Goal: Check status: Check status

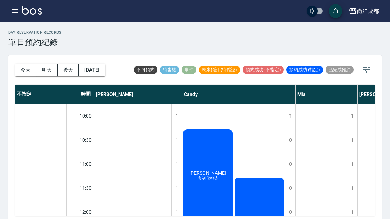
scroll to position [55, 1]
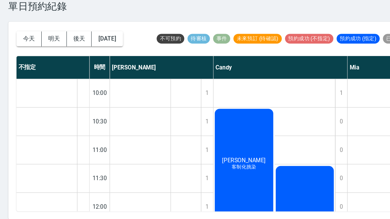
click at [27, 60] on button "今天" at bounding box center [25, 66] width 21 height 13
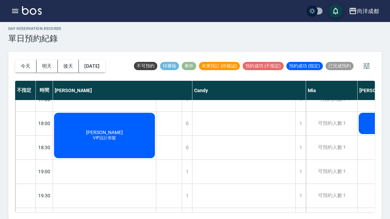
scroll to position [374, 0]
click at [31, 60] on button "今天" at bounding box center [25, 66] width 21 height 13
click at [21, 60] on button "今天" at bounding box center [25, 66] width 21 height 13
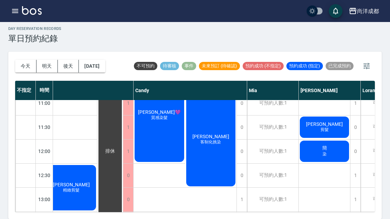
scroll to position [56, 67]
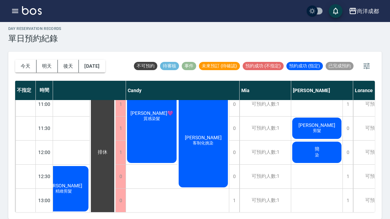
click at [14, 156] on span "染" at bounding box center [12, 156] width 3 height 0
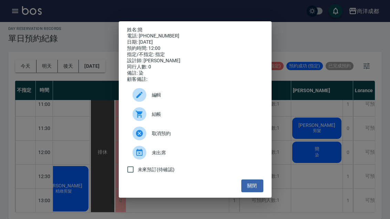
click at [326, 122] on div "姓名: 簡 電話: [PHONE_NUMBER] 日期: [DATE] 預約時間: 12:00 指定/不指定: 指定 設計師: [PERSON_NAME] 同…" at bounding box center [195, 109] width 390 height 219
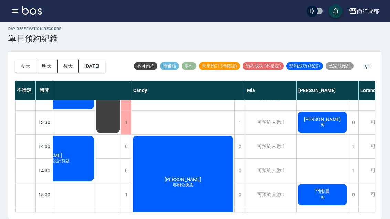
scroll to position [159, 61]
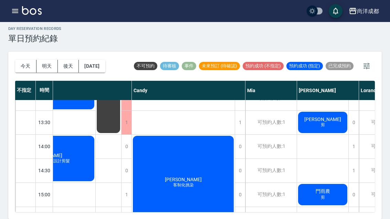
click at [253, 159] on div "可預約人數:1" at bounding box center [271, 171] width 51 height 24
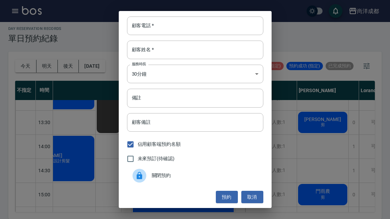
click at [290, 121] on div "顧客電話   * 顧客電話   * 顧客姓名   * 顧客姓名   * 服務時長 30分鐘 1 服務時長 備註 備註 顧客備註 顧客備註 佔用顧客端預約名額 …" at bounding box center [195, 109] width 390 height 219
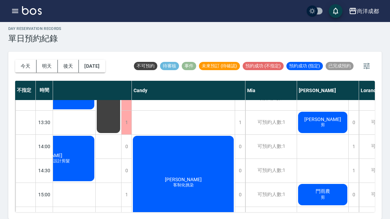
click at [44, 134] on div "張葦 客制化挑染" at bounding box center [18, 50] width 52 height 168
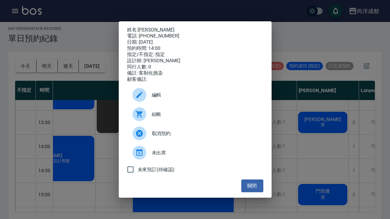
click at [247, 190] on button "關閉" at bounding box center [253, 186] width 22 height 13
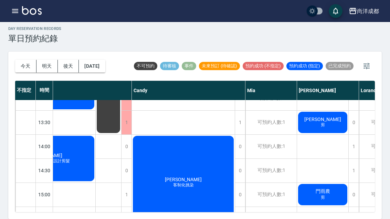
click at [247, 207] on div "可預約人數:1" at bounding box center [271, 219] width 51 height 24
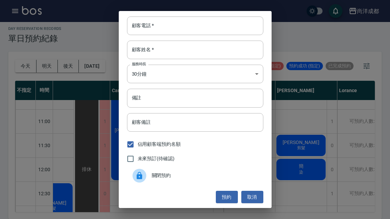
click at [246, 195] on button "取消" at bounding box center [253, 197] width 22 height 13
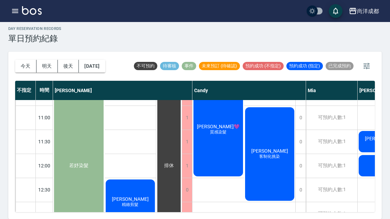
scroll to position [43, 0]
click at [264, 216] on div "[DATE] [DATE] [DATE] [DATE] 不可預約 待審核 事件 未來預訂 (待確認) 預約成功 (不指定) 預約成功 (指定) 已完成預約 不…" at bounding box center [195, 136] width 374 height 168
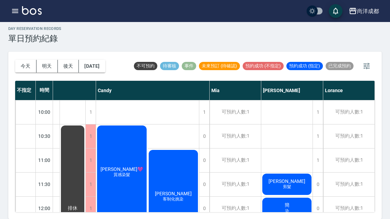
scroll to position [0, 96]
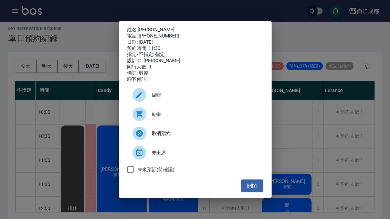
click at [250, 186] on button "關閉" at bounding box center [253, 186] width 22 height 13
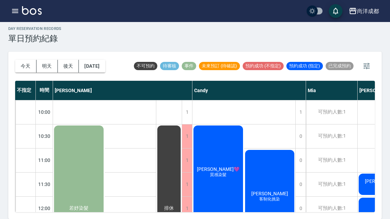
scroll to position [0, 0]
click at [43, 60] on button "明天" at bounding box center [47, 66] width 21 height 13
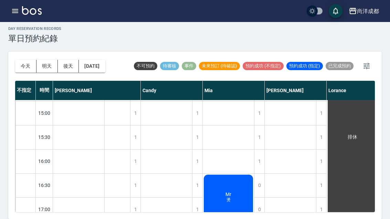
scroll to position [284, 0]
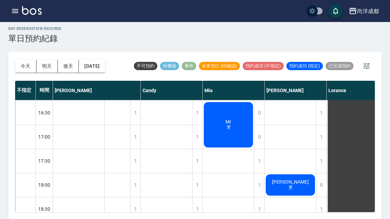
click at [75, 60] on button "後天" at bounding box center [68, 66] width 21 height 13
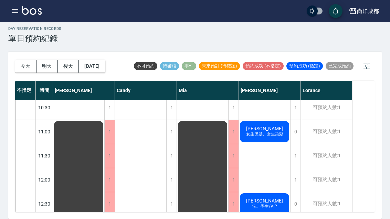
scroll to position [30, 0]
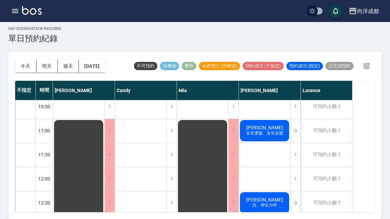
click at [105, 60] on button "[DATE]" at bounding box center [92, 66] width 26 height 13
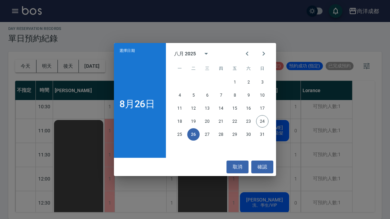
click at [210, 130] on button "27" at bounding box center [207, 135] width 12 height 12
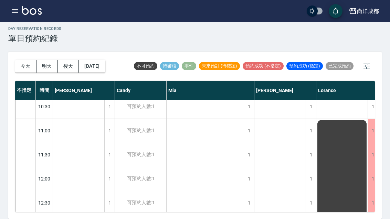
click at [105, 60] on button "[DATE]" at bounding box center [92, 66] width 26 height 13
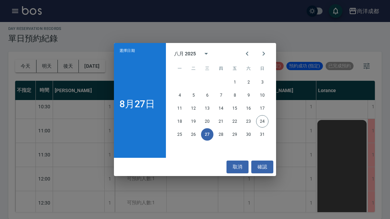
click at [197, 135] on button "26" at bounding box center [193, 135] width 12 height 12
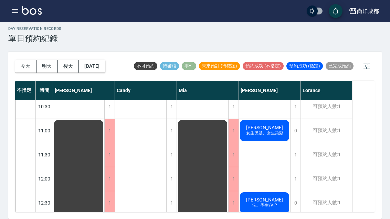
click at [30, 60] on button "今天" at bounding box center [25, 66] width 21 height 13
click at [30, 50] on div at bounding box center [195, 109] width 390 height 219
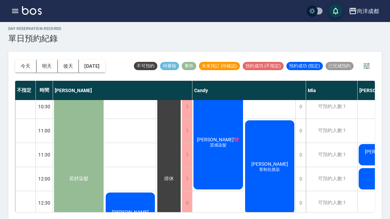
click at [17, 57] on div "[DATE] [DATE] [DATE] [DATE]" at bounding box center [60, 66] width 90 height 29
click at [30, 60] on button "今天" at bounding box center [25, 66] width 21 height 13
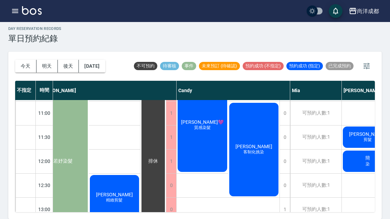
scroll to position [48, 17]
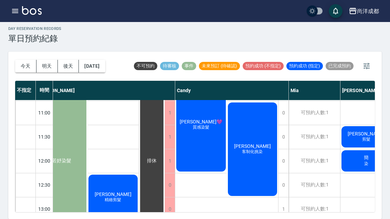
click at [29, 60] on button "今天" at bounding box center [25, 66] width 21 height 13
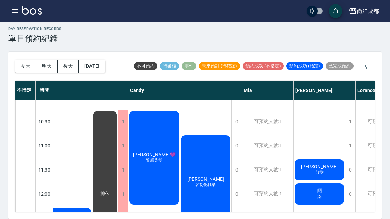
scroll to position [18, 64]
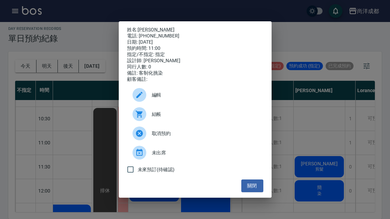
click at [263, 186] on button "關閉" at bounding box center [253, 186] width 22 height 13
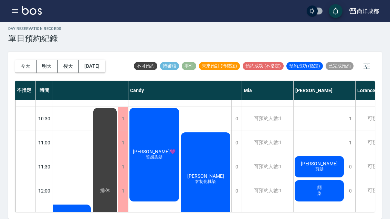
click at [41, 180] on div "簡 染" at bounding box center [15, 191] width 52 height 168
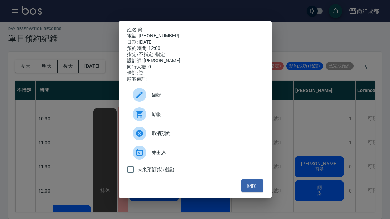
click at [260, 193] on button "關閉" at bounding box center [253, 186] width 22 height 13
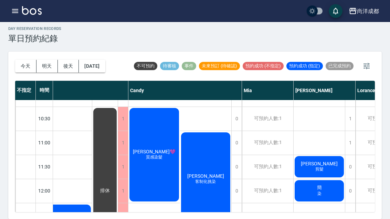
click at [16, 194] on span "染" at bounding box center [14, 194] width 3 height 0
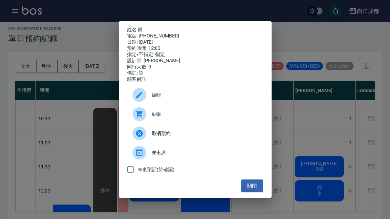
click at [259, 192] on button "關閉" at bounding box center [253, 186] width 22 height 13
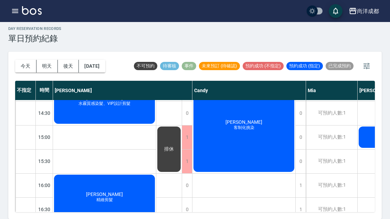
scroll to position [216, 0]
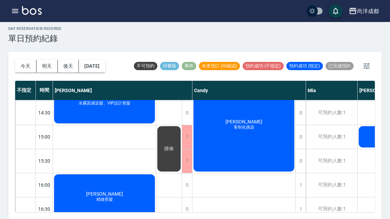
click at [47, 60] on button "明天" at bounding box center [47, 66] width 21 height 13
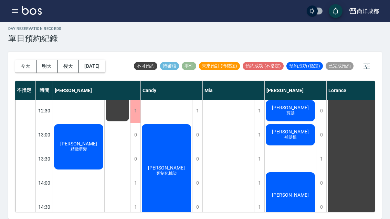
scroll to position [122, 0]
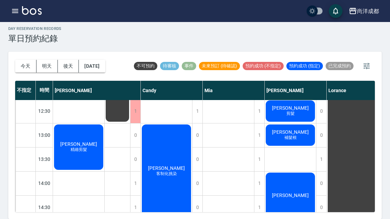
click at [21, 60] on button "今天" at bounding box center [25, 66] width 21 height 13
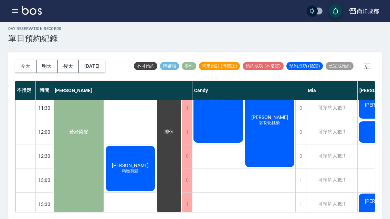
scroll to position [76, 0]
click at [140, 145] on div "[PERSON_NAME] 精緻剪髮" at bounding box center [131, 169] width 52 height 48
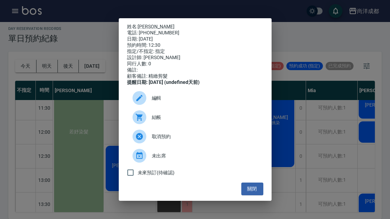
click at [256, 196] on button "關閉" at bounding box center [253, 189] width 22 height 13
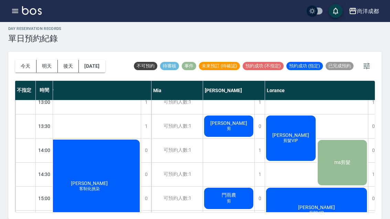
scroll to position [161, 154]
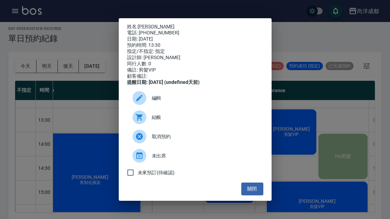
click at [259, 190] on button "關閉" at bounding box center [253, 189] width 22 height 13
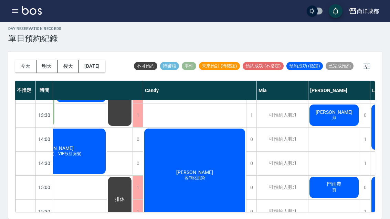
scroll to position [166, 49]
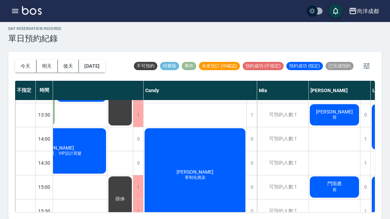
click at [56, 99] on div "[PERSON_NAME] 剪" at bounding box center [30, 43] width 52 height 168
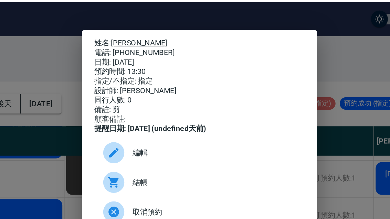
scroll to position [18, 0]
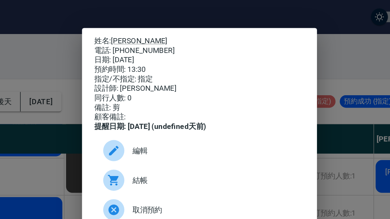
click at [231, 70] on div "姓名: [PERSON_NAME] 電話: [PHONE_NUMBER] 日期: [DATE] 預約時間: 13:30 指定/不指定: 指定 設計師: [PE…" at bounding box center [195, 109] width 390 height 219
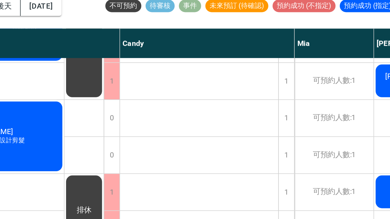
scroll to position [0, 0]
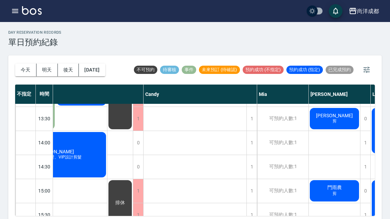
click at [17, 13] on icon "button" at bounding box center [15, 11] width 8 height 8
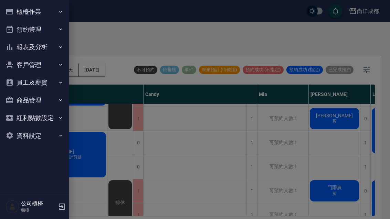
click at [48, 67] on button "客戶管理" at bounding box center [34, 65] width 63 height 18
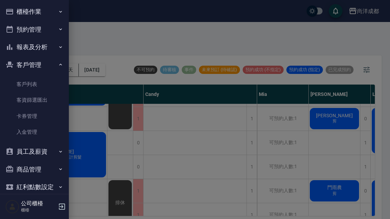
click at [39, 82] on link "客戶列表" at bounding box center [34, 84] width 63 height 16
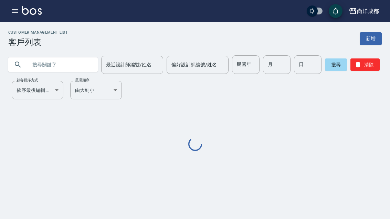
click at [73, 68] on input "text" at bounding box center [60, 64] width 65 height 19
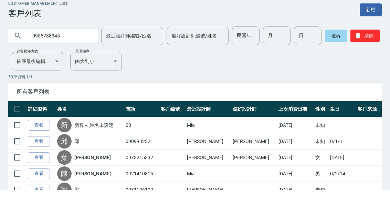
type input "0955788345"
click at [337, 59] on button "搜尋" at bounding box center [336, 65] width 22 height 12
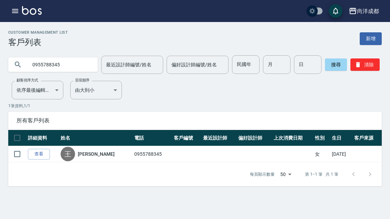
click at [23, 2] on div "尚洋成都 登出" at bounding box center [195, 11] width 390 height 22
click at [18, 12] on icon "button" at bounding box center [15, 11] width 8 height 8
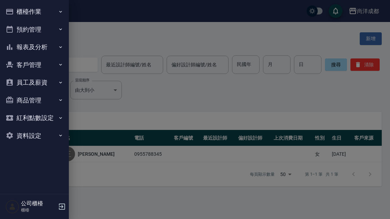
click at [46, 27] on button "預約管理" at bounding box center [34, 30] width 63 height 18
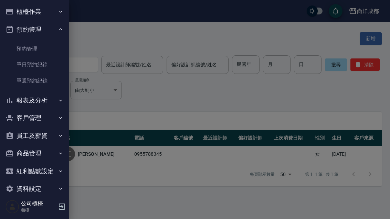
click at [43, 66] on link "單日預約紀錄" at bounding box center [34, 65] width 63 height 16
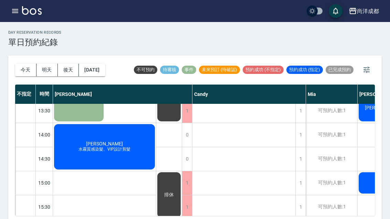
scroll to position [175, 0]
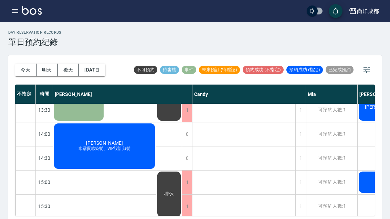
click at [80, 41] on span "水霧質感染髮、VIP設計剪髮" at bounding box center [79, 41] width 3 height 0
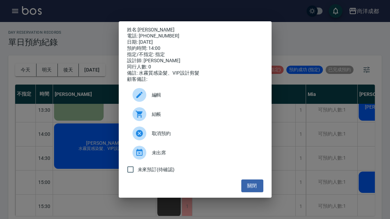
click at [262, 191] on button "關閉" at bounding box center [253, 186] width 22 height 13
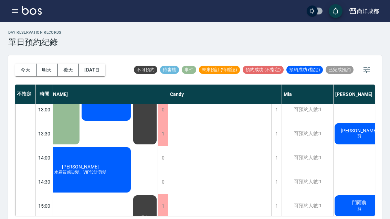
scroll to position [144, 19]
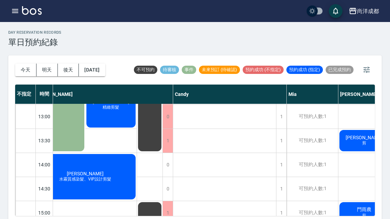
click at [85, 153] on div "[PERSON_NAME] 水霧質感染髮、VIP設計剪髮" at bounding box center [60, 68] width 52 height 168
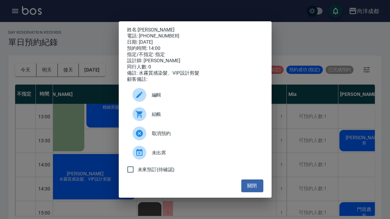
click at [70, 166] on div "姓名: [PERSON_NAME] 電話: [PHONE_NUMBER] 日期: [DATE] 預約時間: 14:00 指定/不指定: 指定 設計師: [PE…" at bounding box center [195, 109] width 390 height 219
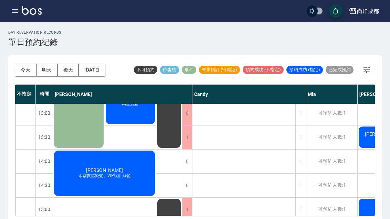
scroll to position [122, 0]
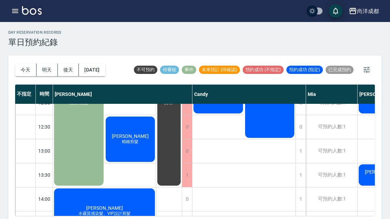
click at [23, 33] on h2 "day Reservation records" at bounding box center [34, 32] width 53 height 4
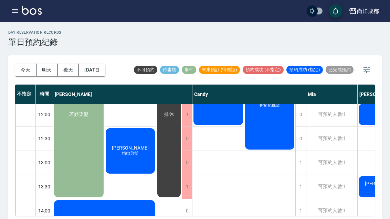
click at [23, 32] on h2 "day Reservation records" at bounding box center [34, 32] width 53 height 4
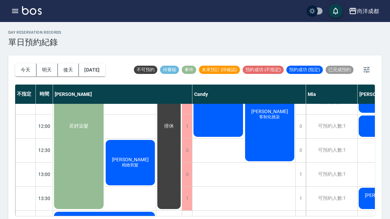
click at [12, 37] on div "day Reservation records 單日預約紀錄" at bounding box center [34, 38] width 53 height 17
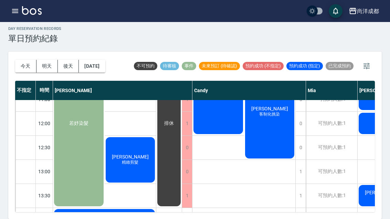
scroll to position [0, 0]
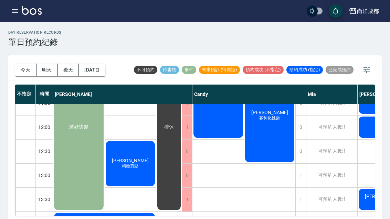
click at [15, 10] on icon "button" at bounding box center [15, 11] width 8 height 8
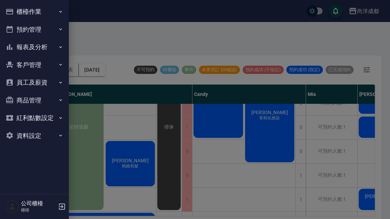
click at [262, 161] on div at bounding box center [195, 109] width 390 height 219
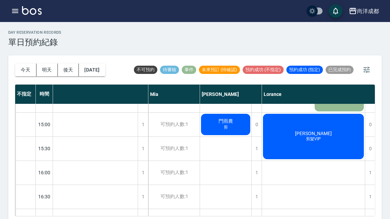
scroll to position [237, 158]
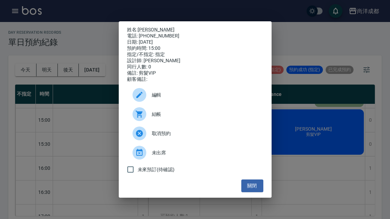
click at [248, 193] on button "關閉" at bounding box center [253, 186] width 22 height 13
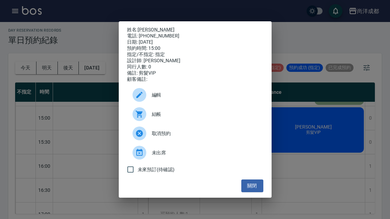
scroll to position [3, 0]
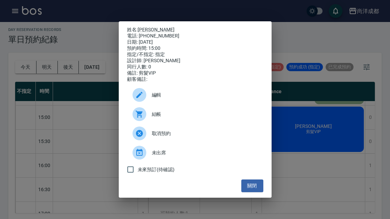
click at [242, 193] on button "關閉" at bounding box center [253, 186] width 22 height 13
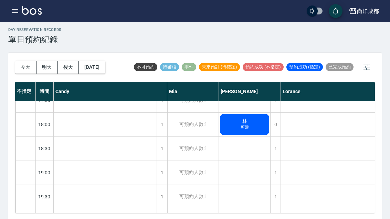
scroll to position [374, 139]
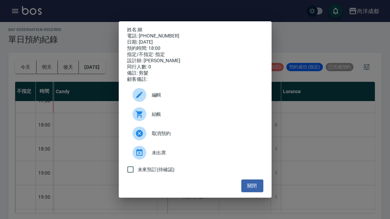
click at [143, 27] on link "林" at bounding box center [140, 30] width 5 height 6
click at [256, 193] on button "關閉" at bounding box center [253, 186] width 22 height 13
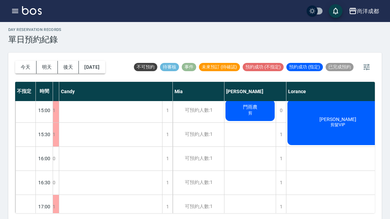
scroll to position [244, 133]
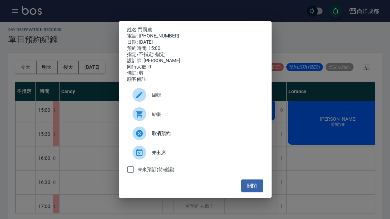
click at [257, 191] on button "關閉" at bounding box center [253, 186] width 22 height 13
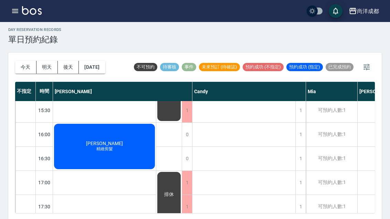
scroll to position [268, 0]
click at [389, 101] on div "day Reservation records 單日預約紀錄 [DATE] [DATE] [DATE] [DATE] 不可預約 待審核 事件 未來預訂 (待確…" at bounding box center [195, 119] width 390 height 201
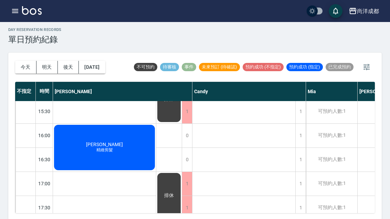
scroll to position [267, 0]
click at [8, 14] on div "尚洋成都 登出" at bounding box center [195, 11] width 390 height 22
click at [6, 9] on div "尚洋成都 登出" at bounding box center [195, 11] width 390 height 22
click at [16, 16] on button "button" at bounding box center [15, 11] width 14 height 14
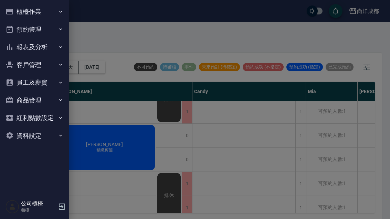
click at [10, 28] on icon "button" at bounding box center [10, 29] width 6 height 7
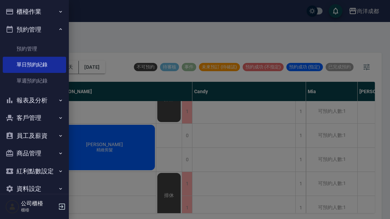
click at [16, 47] on link "預約管理" at bounding box center [34, 49] width 63 height 16
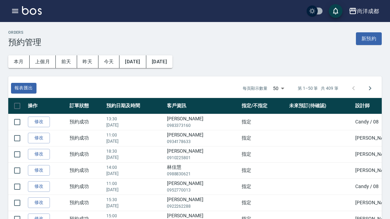
click at [6, 10] on div "尚洋成都 登出" at bounding box center [195, 11] width 390 height 22
click at [13, 14] on icon "button" at bounding box center [15, 11] width 8 height 8
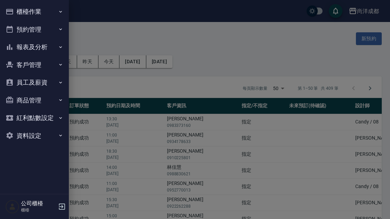
click at [28, 33] on button "預約管理" at bounding box center [34, 30] width 63 height 18
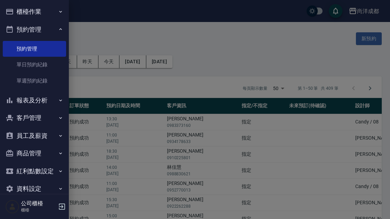
click at [17, 33] on button "預約管理" at bounding box center [34, 30] width 63 height 18
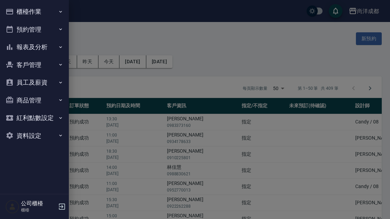
click at [219, 50] on div at bounding box center [195, 109] width 390 height 219
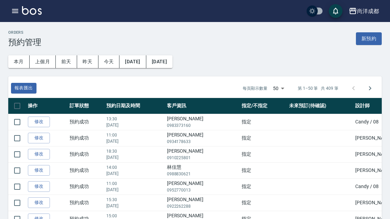
click at [13, 12] on icon "button" at bounding box center [15, 11] width 8 height 8
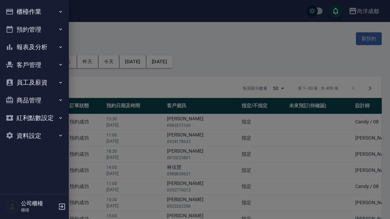
click at [39, 35] on button "預約管理" at bounding box center [34, 30] width 63 height 18
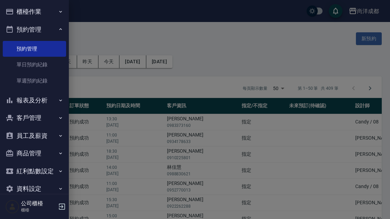
click at [33, 65] on link "單日預約紀錄" at bounding box center [34, 65] width 63 height 16
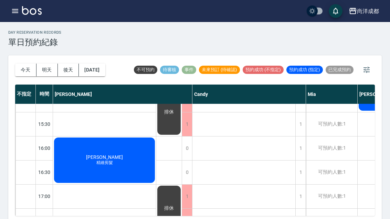
scroll to position [257, 0]
